Goal: Check status

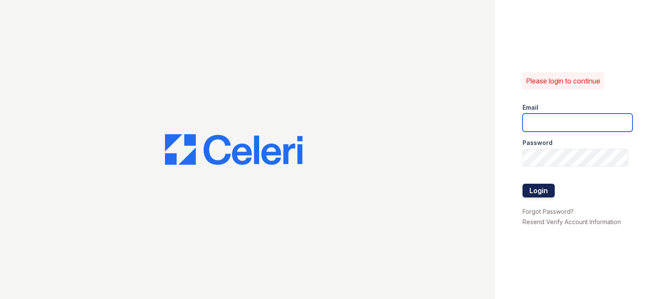
type input "glenrosa.pm@cafmanagement.com"
click at [542, 192] on button "Login" at bounding box center [539, 190] width 32 height 14
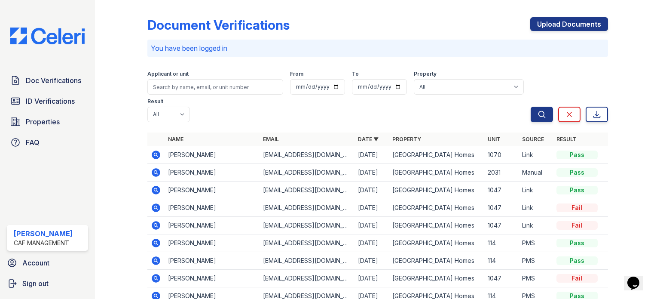
drag, startPoint x: 39, startPoint y: 98, endPoint x: 156, endPoint y: 89, distance: 117.6
click at [39, 98] on span "ID Verifications" at bounding box center [50, 101] width 49 height 10
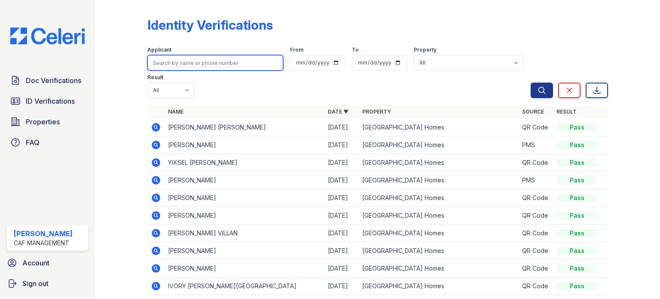
click at [166, 60] on input "search" at bounding box center [215, 62] width 136 height 15
type input "Giov"
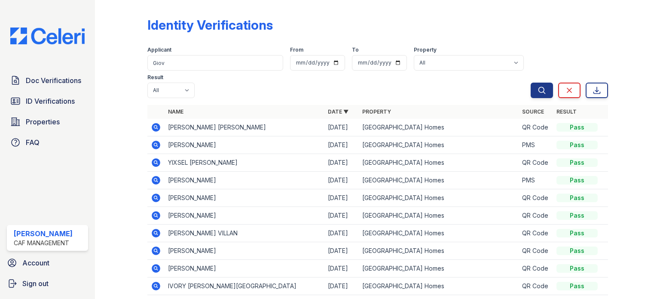
click at [151, 124] on icon at bounding box center [156, 127] width 10 height 10
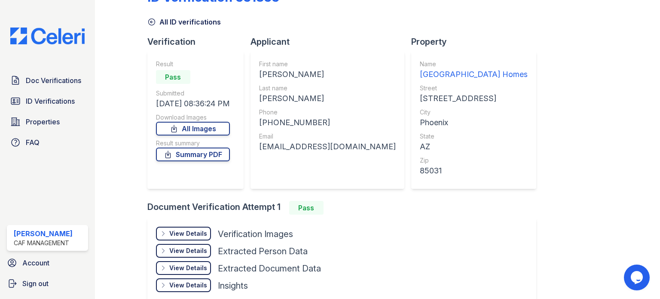
scroll to position [43, 0]
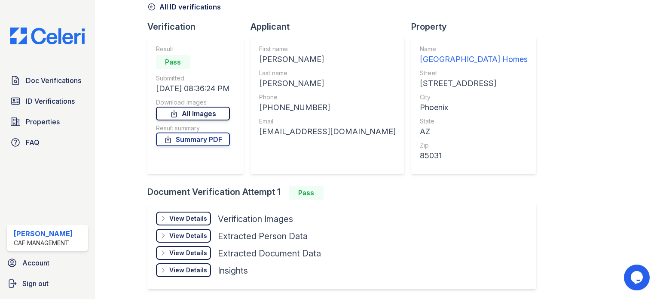
click at [201, 112] on link "All Images" at bounding box center [193, 114] width 74 height 14
